Goal: Use online tool/utility: Use online tool/utility

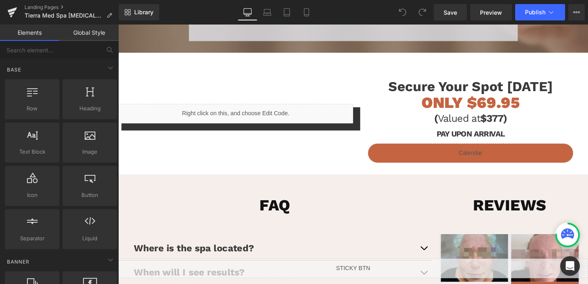
scroll to position [1066, 0]
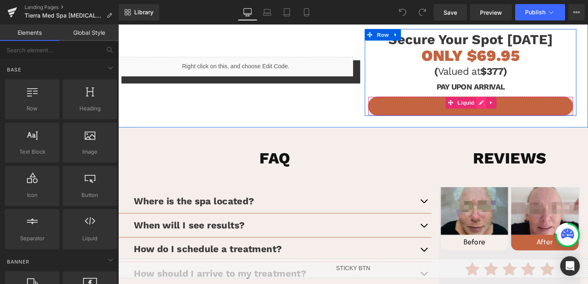
click at [502, 106] on div "Liquid" at bounding box center [489, 111] width 216 height 20
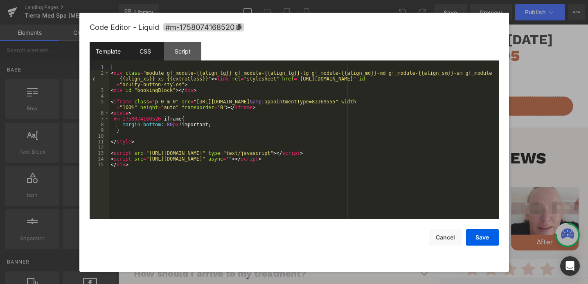
click at [144, 57] on div "CSS" at bounding box center [145, 51] width 37 height 18
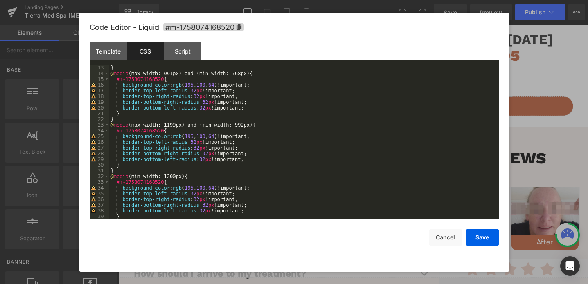
scroll to position [0, 0]
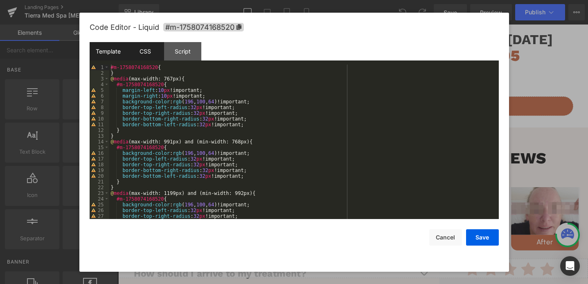
click at [111, 52] on div "Template" at bounding box center [108, 51] width 37 height 18
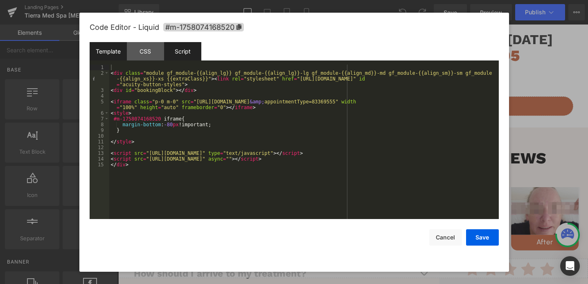
click at [180, 59] on div "Script" at bounding box center [182, 51] width 37 height 18
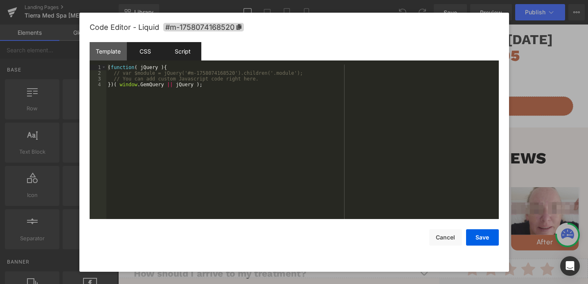
click at [142, 59] on div "CSS" at bounding box center [145, 51] width 37 height 18
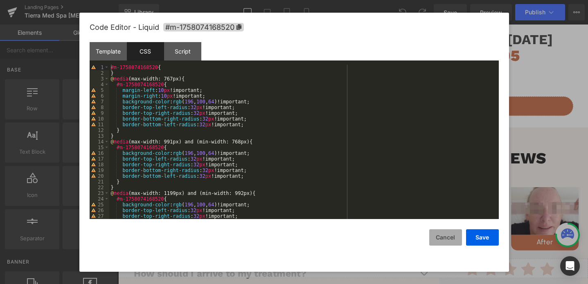
click at [444, 238] on button "Cancel" at bounding box center [445, 238] width 33 height 16
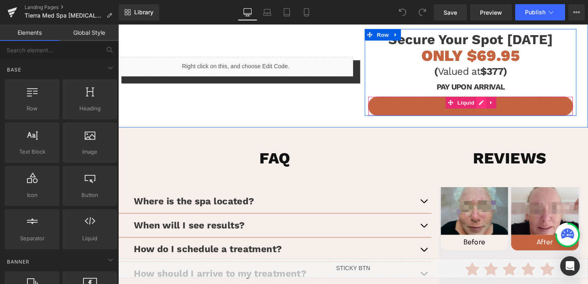
click at [501, 107] on div "Liquid" at bounding box center [489, 111] width 216 height 20
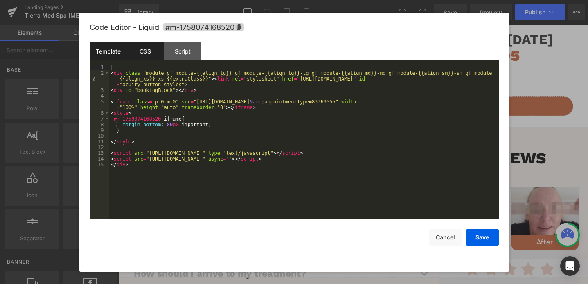
click at [142, 52] on div "CSS" at bounding box center [145, 51] width 37 height 18
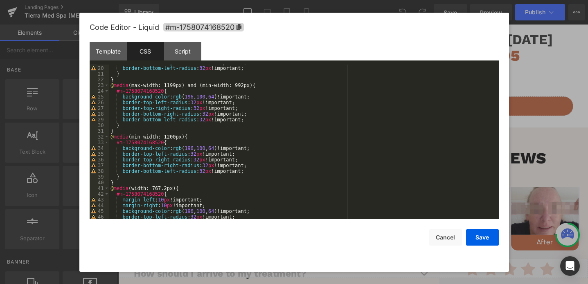
scroll to position [143, 0]
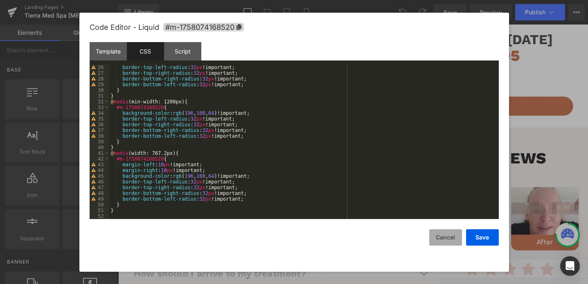
click at [447, 235] on button "Cancel" at bounding box center [445, 238] width 33 height 16
